Goal: Task Accomplishment & Management: Manage account settings

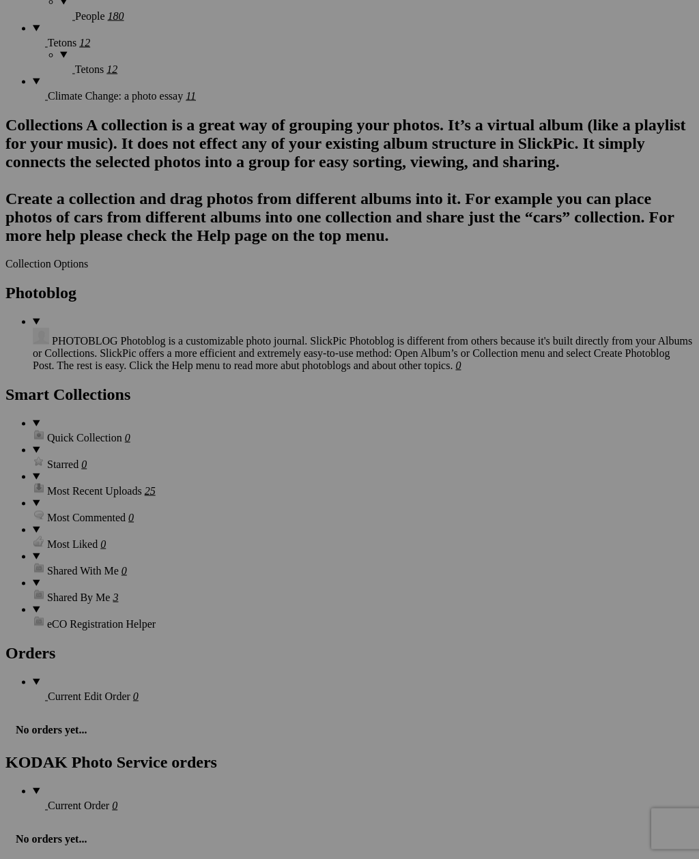
scroll to position [1668, 0]
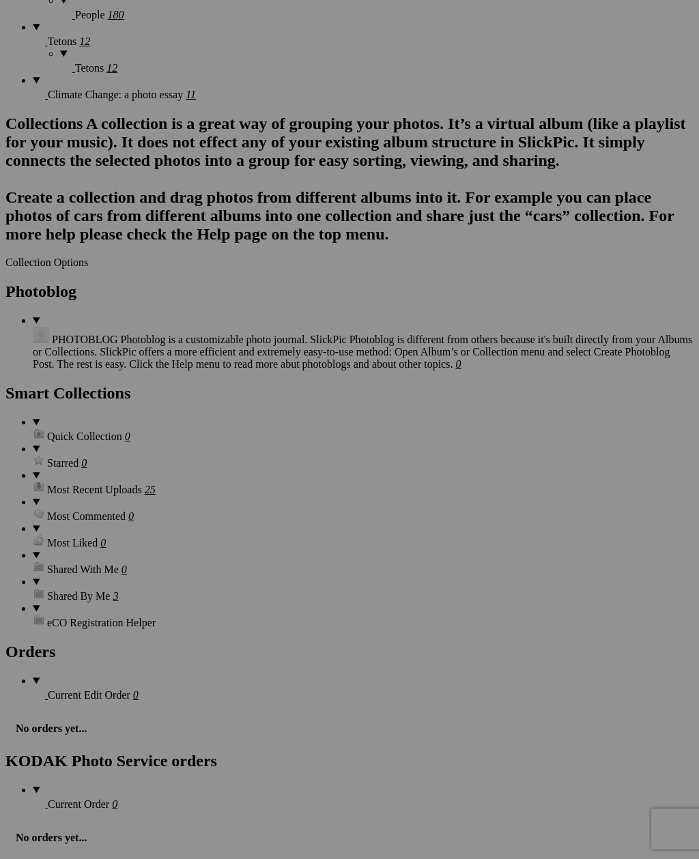
click at [259, 525] on link "Yes" at bounding box center [251, 519] width 16 height 12
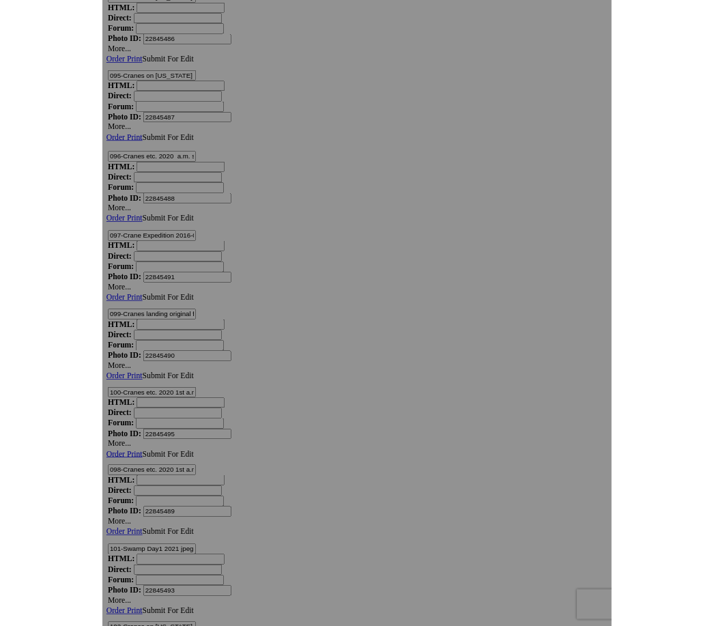
scroll to position [13697, 0]
